Goal: Communication & Community: Answer question/provide support

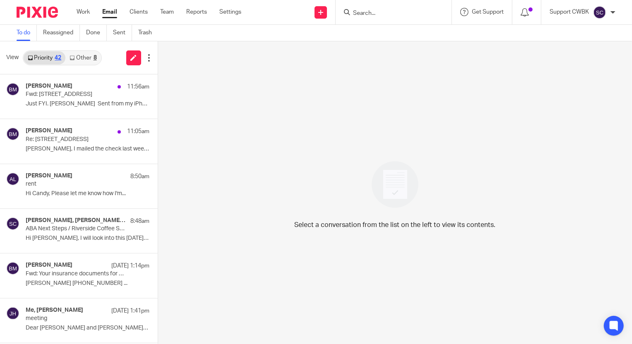
click at [82, 57] on link "Other 8" at bounding box center [82, 57] width 35 height 13
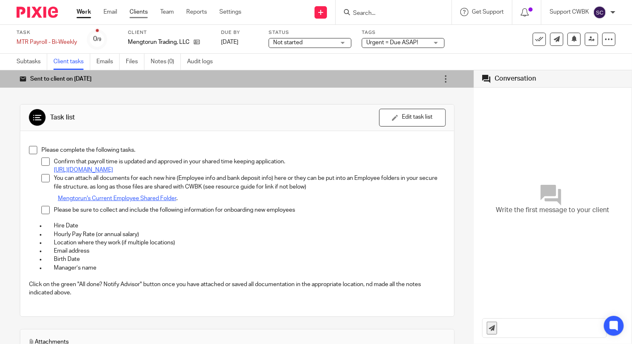
click at [137, 10] on link "Clients" at bounding box center [139, 12] width 18 height 8
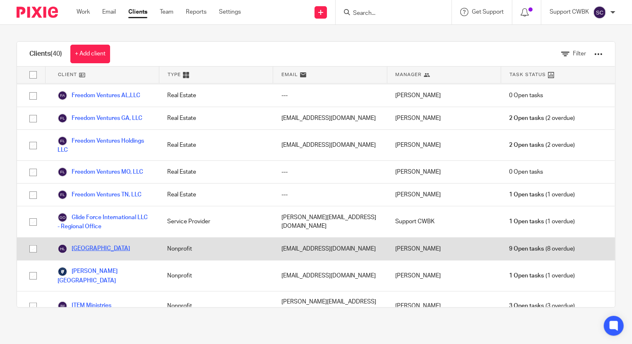
scroll to position [376, 0]
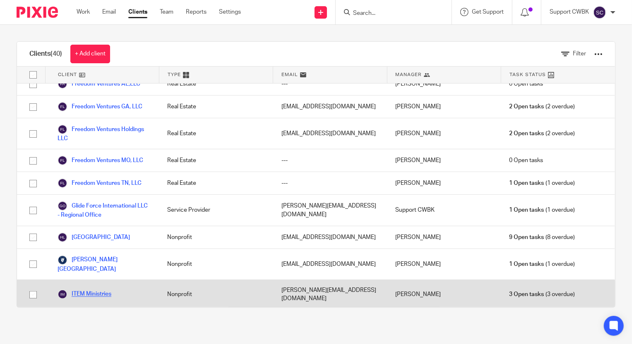
click at [92, 290] on link "ITEM Ministries" at bounding box center [85, 295] width 54 height 10
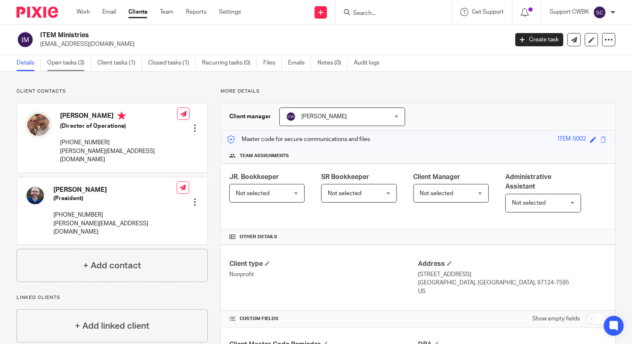
click at [61, 67] on link "Open tasks (3)" at bounding box center [69, 63] width 44 height 16
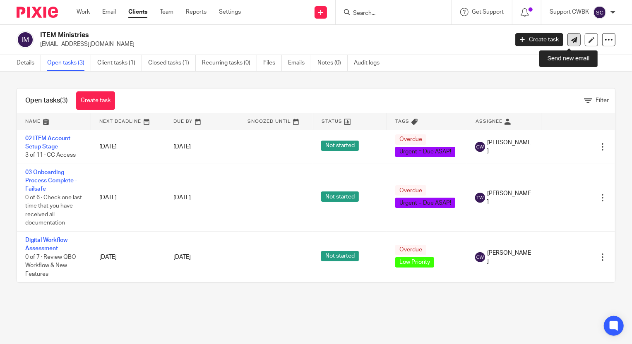
click at [571, 40] on icon at bounding box center [574, 40] width 6 height 6
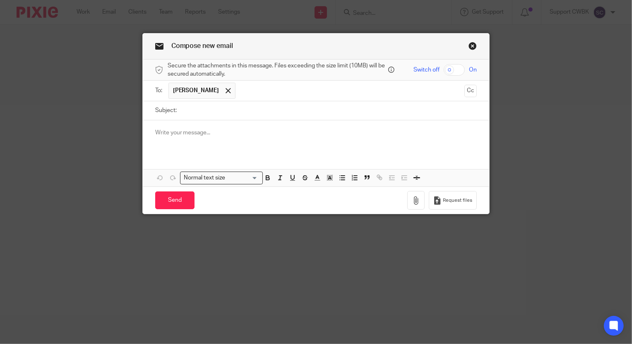
click at [193, 115] on input "Subject:" at bounding box center [329, 110] width 296 height 19
type input "Chase bank account connection to QuickBooks"
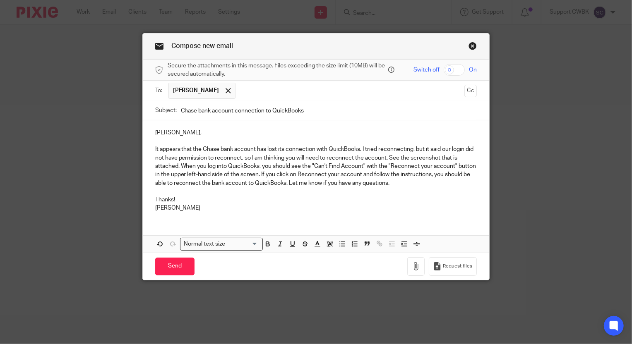
click at [295, 179] on p "It appears that the Chase bank account has lost its connection with QuickBooks.…" at bounding box center [316, 166] width 322 height 42
click at [361, 173] on p "It appears that the Chase bank account has lost its connection with QuickBooks.…" at bounding box center [316, 166] width 322 height 42
click at [414, 265] on icon "button" at bounding box center [416, 266] width 8 height 8
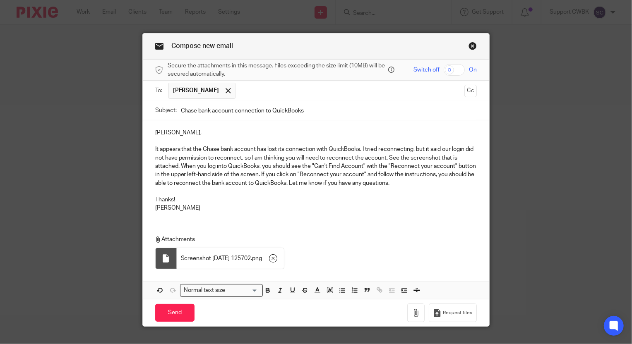
click at [219, 257] on span "Screenshot 2025-08-25 125702" at bounding box center [216, 258] width 70 height 8
click at [164, 257] on div at bounding box center [166, 258] width 8 height 8
click at [155, 173] on p "It appears that the Chase bank account has lost its connection with QuickBooks.…" at bounding box center [316, 166] width 322 height 42
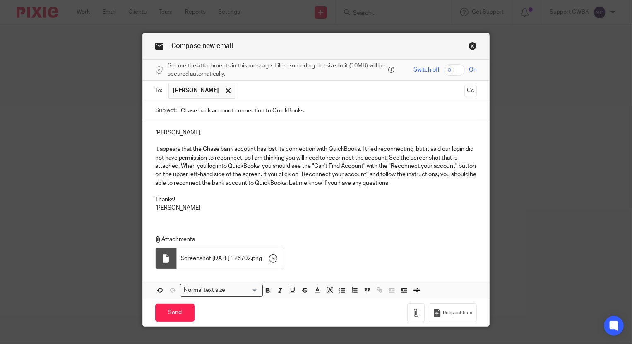
click at [170, 176] on p "It appears that the Chase bank account has lost its connection with QuickBooks.…" at bounding box center [316, 166] width 322 height 42
click at [292, 194] on p at bounding box center [316, 191] width 322 height 8
click at [170, 314] on input "Send" at bounding box center [174, 313] width 39 height 18
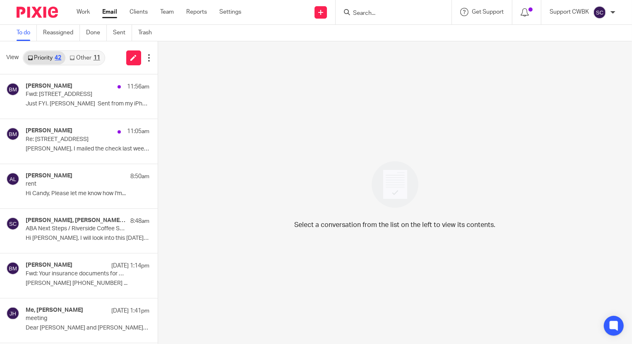
click at [83, 57] on link "Other 11" at bounding box center [84, 57] width 38 height 13
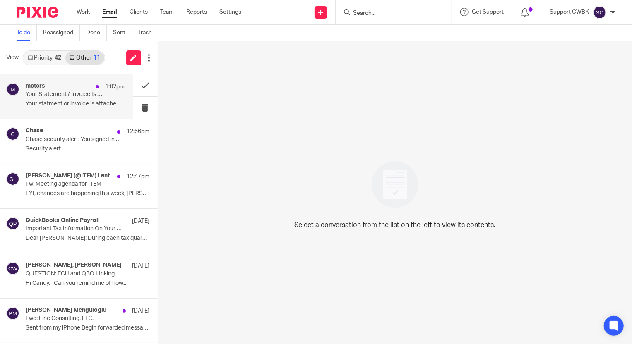
click at [49, 100] on div "meters 1:02pm Your Statement / Invoice Is Attached Contract Invoice #448238 You…" at bounding box center [75, 97] width 99 height 28
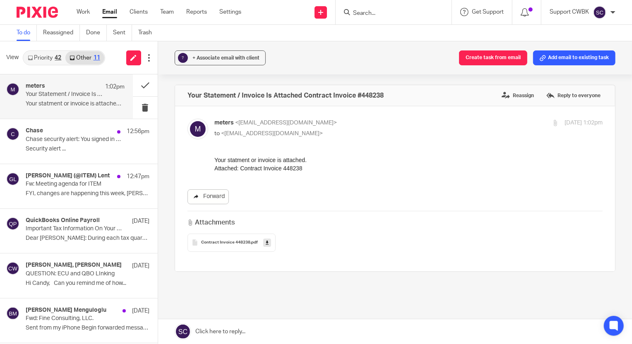
click at [206, 197] on link "Forward" at bounding box center [207, 197] width 41 height 15
click at [42, 144] on div "Chase 12:56pm Chase security alert: You signed in with a new device Security al…" at bounding box center [75, 141] width 99 height 28
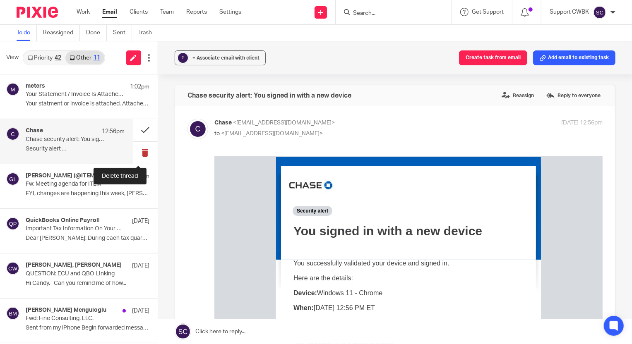
click at [138, 149] on button at bounding box center [145, 153] width 25 height 22
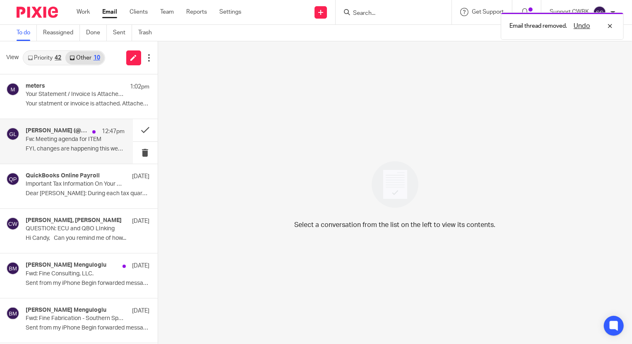
click at [40, 143] on div "Gary (@ITEM) Lent 12:47pm Fw: Meeting agenda for ITEM FYI, changes are happenin…" at bounding box center [75, 141] width 99 height 28
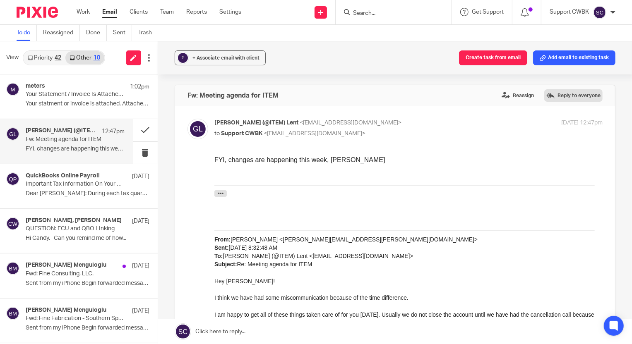
click at [567, 95] on label "Reply to everyone" at bounding box center [573, 95] width 58 height 12
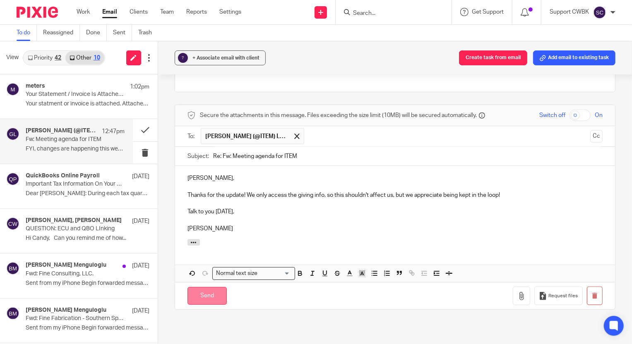
click at [198, 297] on input "Send" at bounding box center [206, 296] width 39 height 18
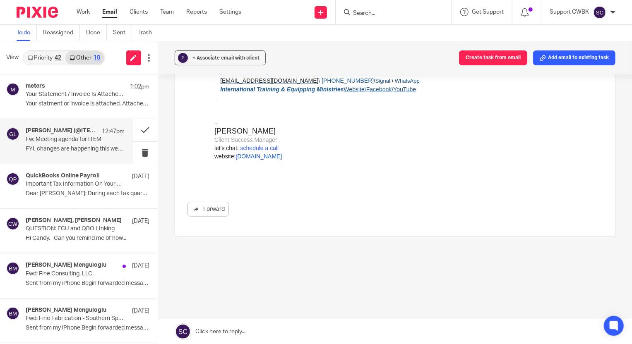
click at [43, 58] on link "Priority 42" at bounding box center [45, 57] width 42 height 13
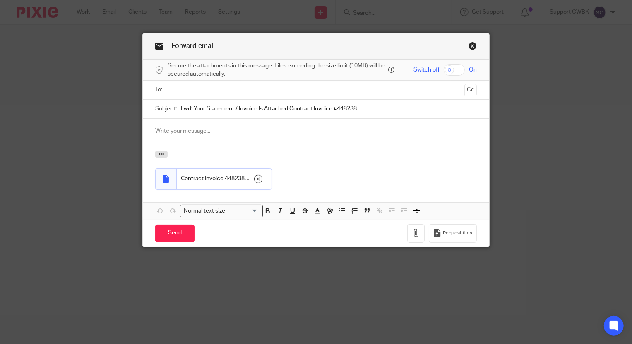
click at [184, 87] on input "text" at bounding box center [315, 90] width 291 height 10
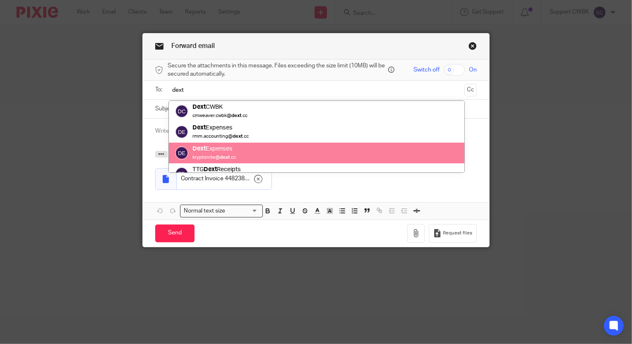
scroll to position [32, 0]
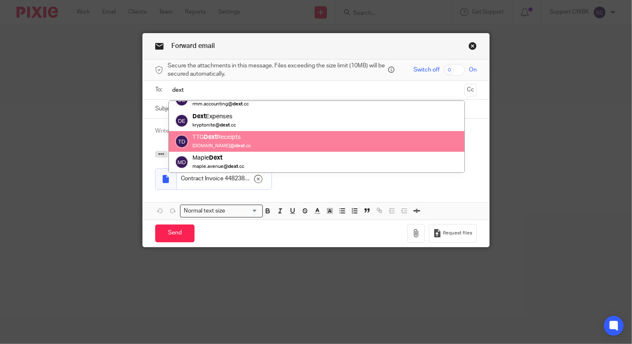
type input "dext"
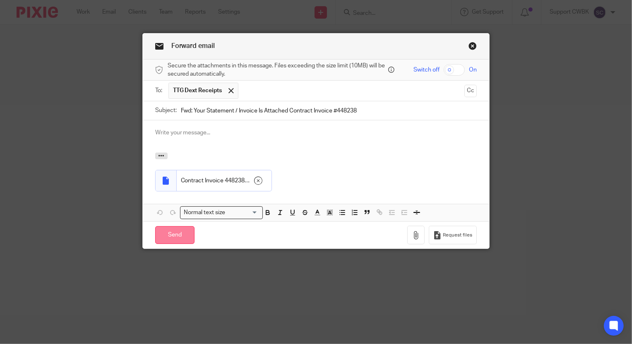
click at [172, 240] on input "Send" at bounding box center [174, 235] width 39 height 18
